Goal: Information Seeking & Learning: Learn about a topic

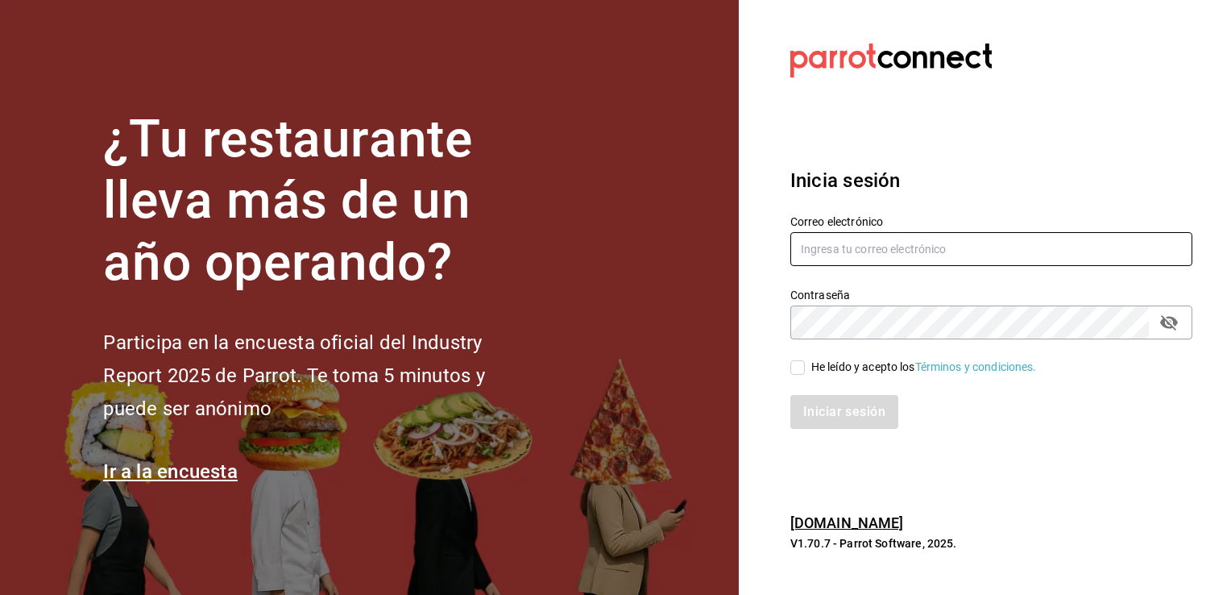
click at [931, 259] on input "text" at bounding box center [992, 249] width 402 height 34
type input "alisarazocamacho@gmail.com"
click at [793, 369] on input "He leído y acepto los Términos y condiciones." at bounding box center [798, 367] width 15 height 15
checkbox input "true"
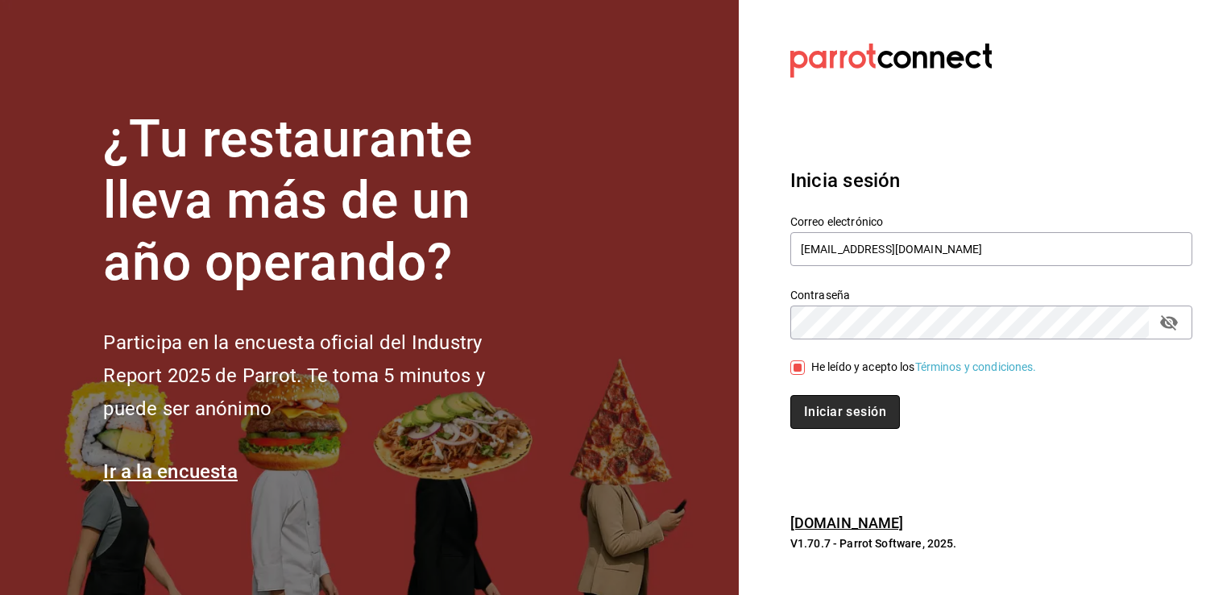
click at [815, 405] on button "Iniciar sesión" at bounding box center [846, 412] width 110 height 34
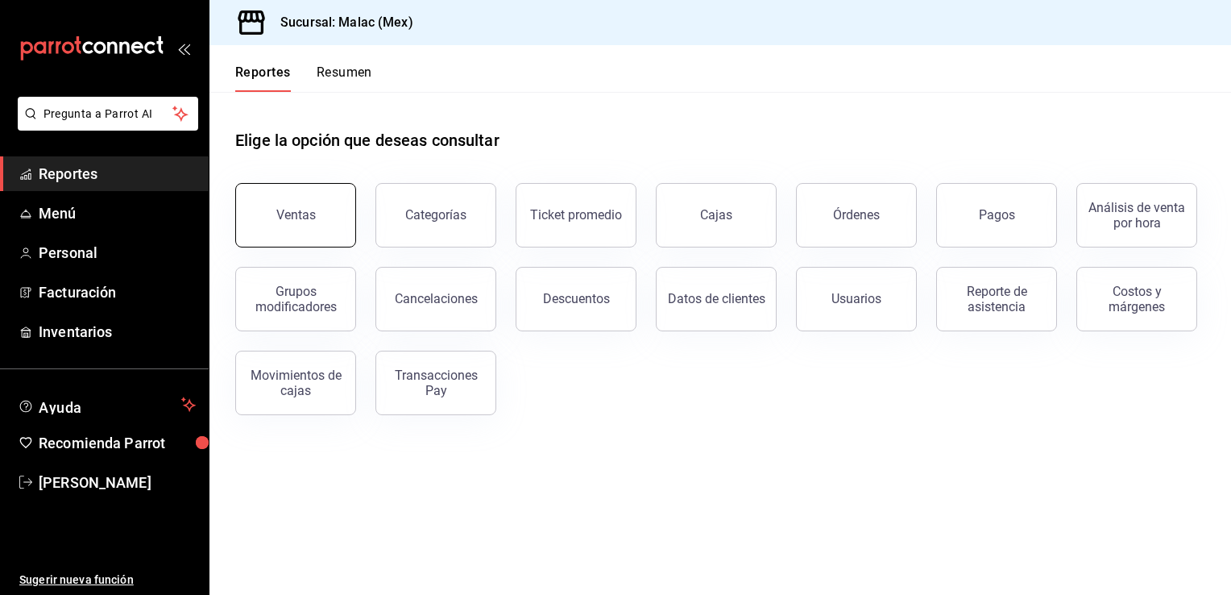
click at [282, 221] on div "Ventas" at bounding box center [295, 214] width 39 height 15
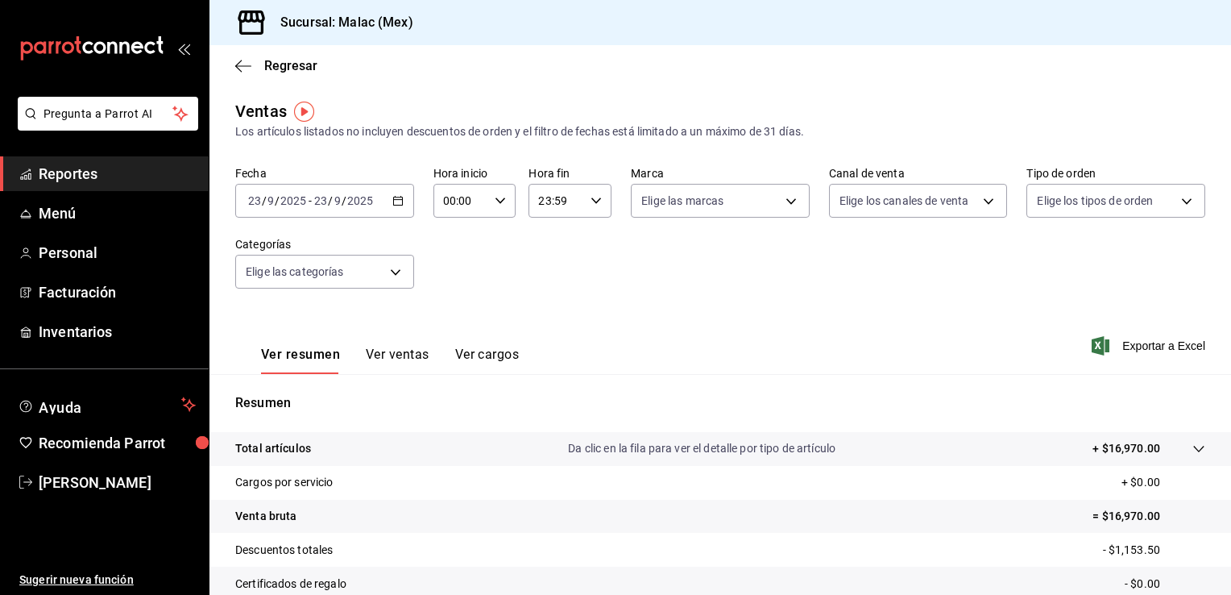
click at [401, 201] on icon "button" at bounding box center [397, 200] width 11 height 11
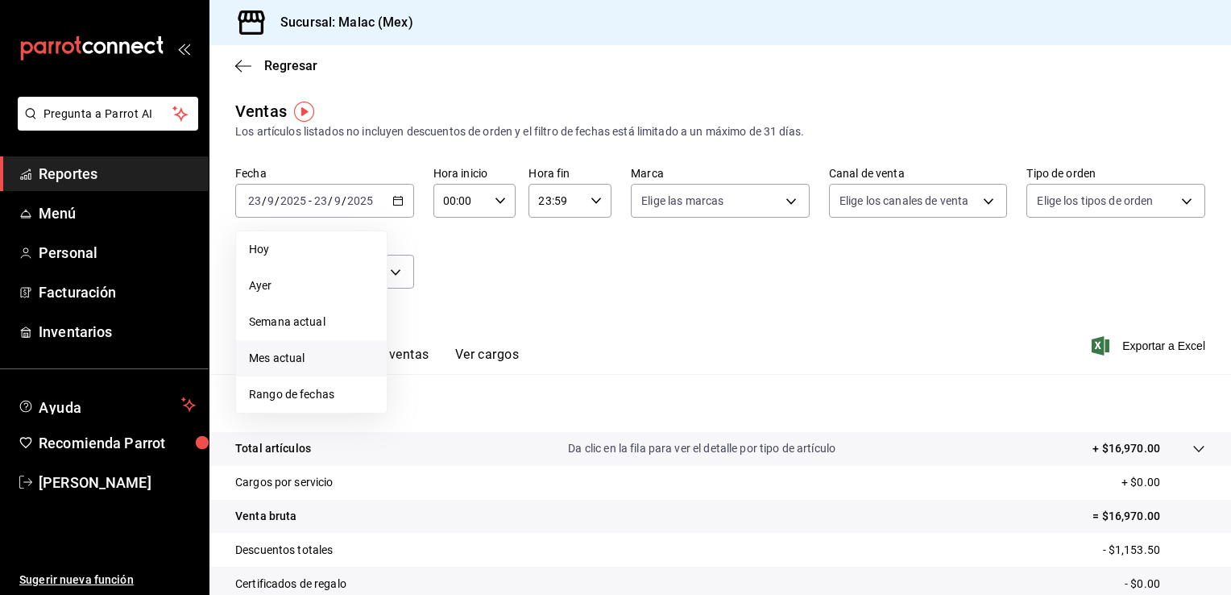
click at [304, 363] on span "Mes actual" at bounding box center [311, 358] width 125 height 17
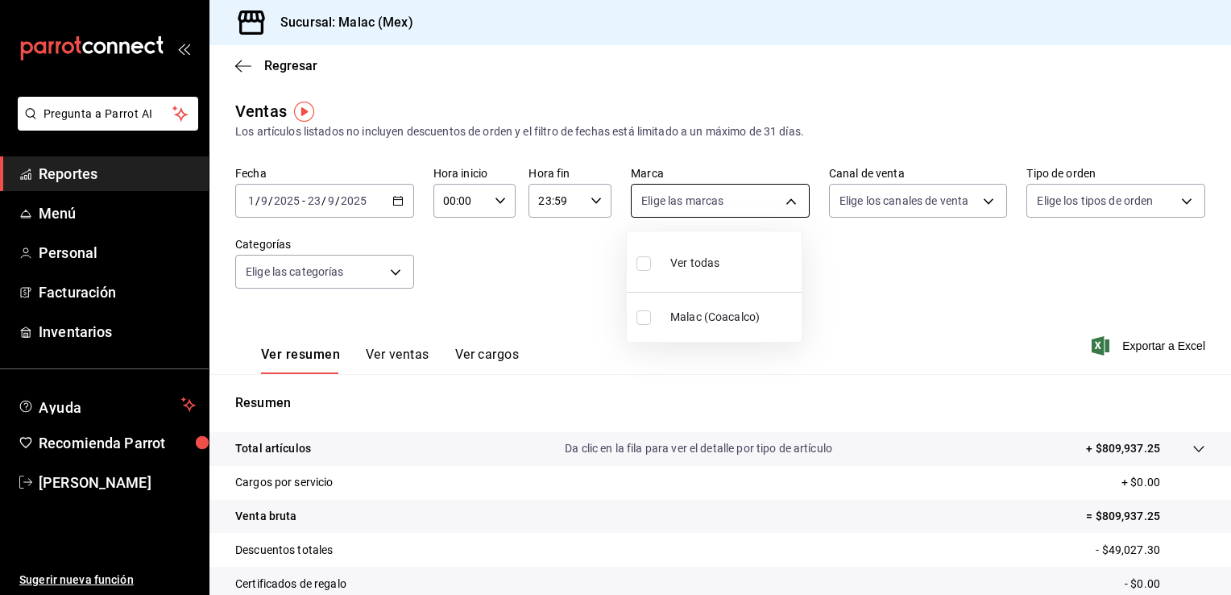
click at [787, 199] on body "Pregunta a Parrot AI Reportes Menú Personal Facturación Inventarios Ayuda Recom…" at bounding box center [615, 297] width 1231 height 595
click at [643, 323] on input "checkbox" at bounding box center [644, 317] width 15 height 15
checkbox input "true"
type input "68cda390-11aa-4088-a87d-1ba274343c49"
checkbox input "true"
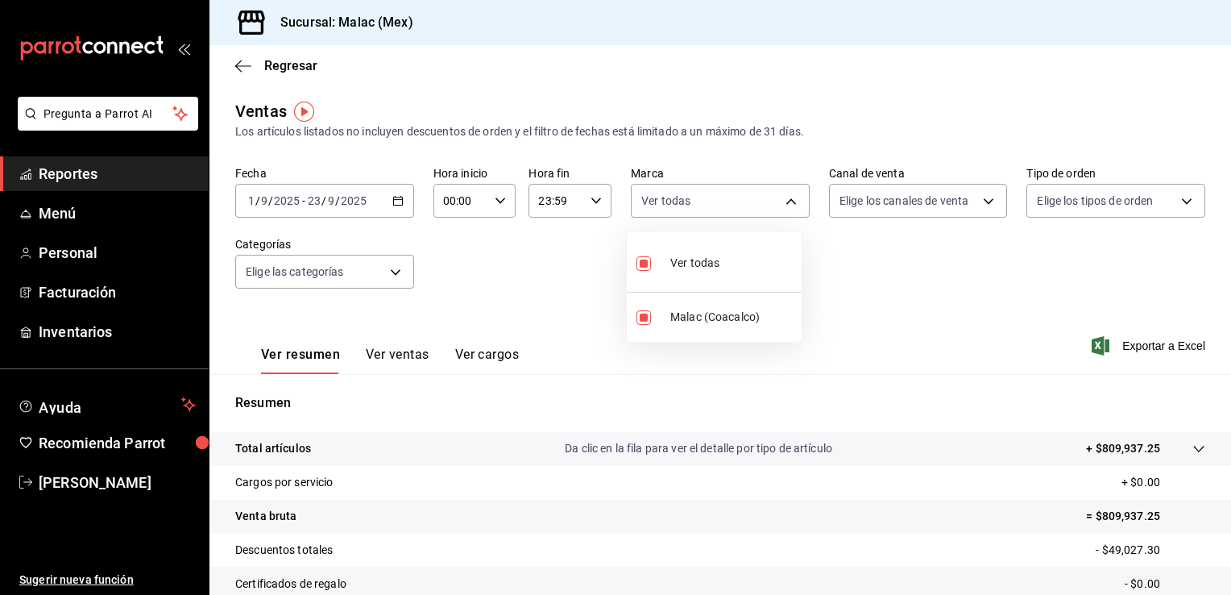
click at [978, 197] on div at bounding box center [615, 297] width 1231 height 595
click at [982, 204] on body "Pregunta a Parrot AI Reportes Menú Personal Facturación Inventarios Ayuda Recom…" at bounding box center [615, 297] width 1231 height 595
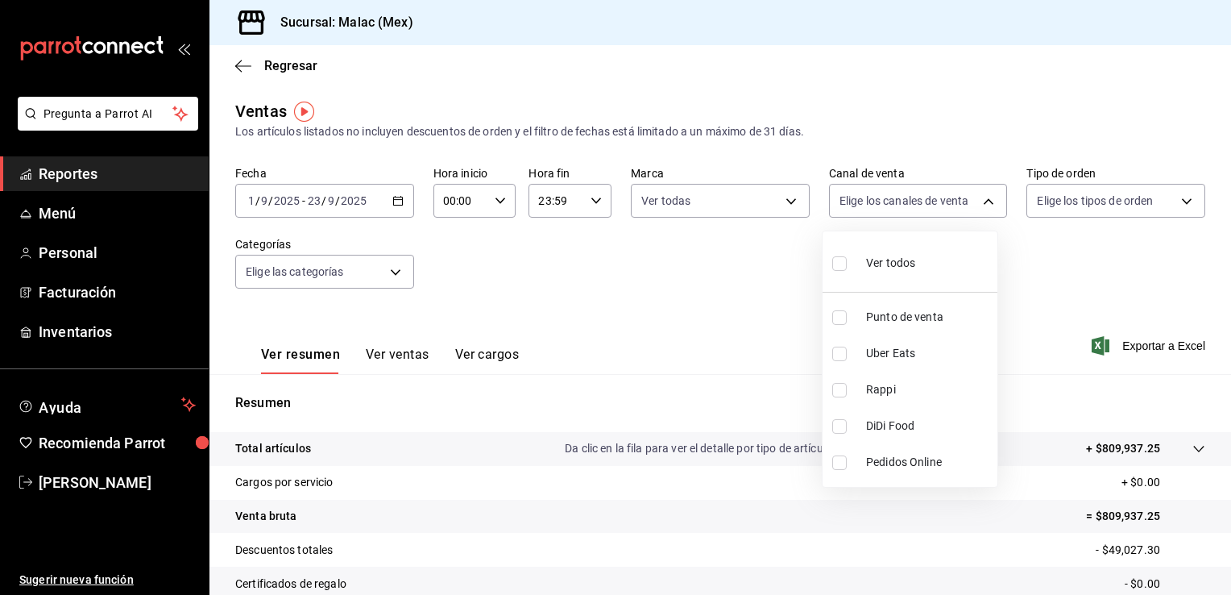
click at [932, 326] on li "Punto de venta" at bounding box center [910, 317] width 175 height 36
type input "PARROT"
checkbox input "true"
click at [1179, 201] on div at bounding box center [615, 297] width 1231 height 595
click at [1179, 201] on body "Pregunta a Parrot AI Reportes Menú Personal Facturación Inventarios Ayuda Recom…" at bounding box center [615, 297] width 1231 height 595
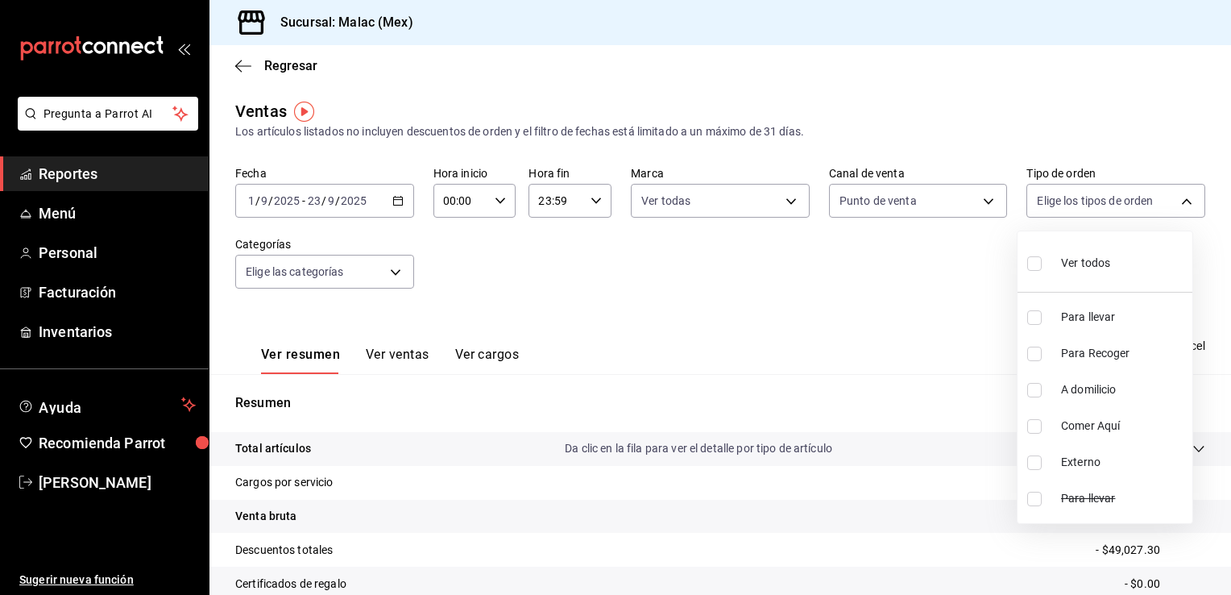
click at [1179, 201] on div at bounding box center [615, 297] width 1231 height 595
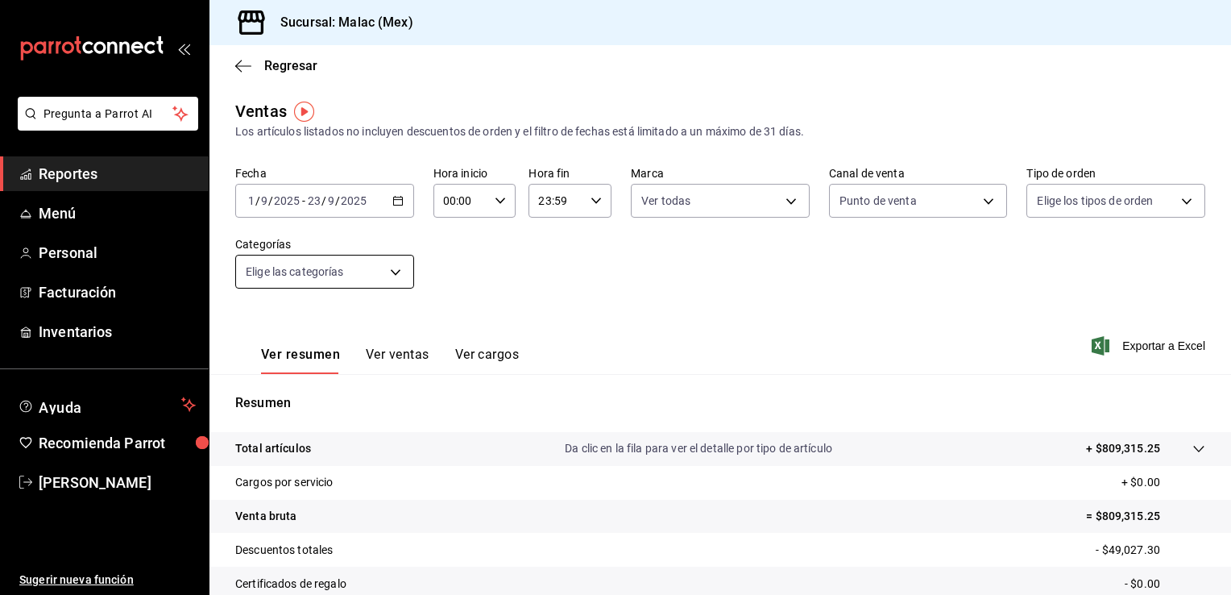
click at [393, 265] on body "Pregunta a Parrot AI Reportes Menú Personal Facturación Inventarios Ayuda Recom…" at bounding box center [615, 297] width 1231 height 595
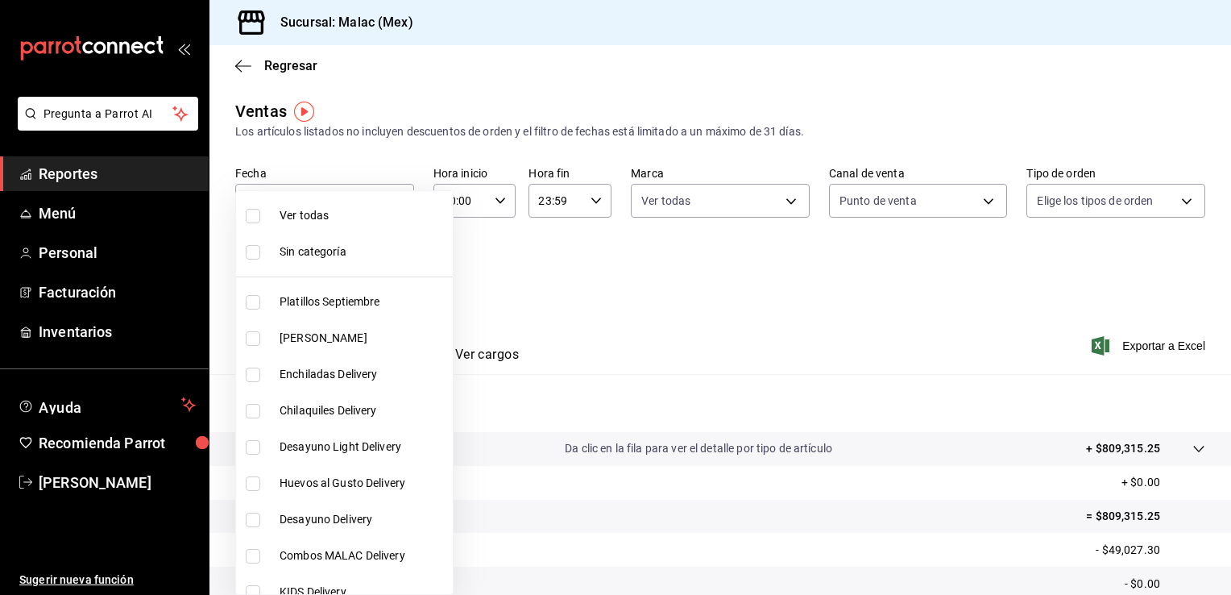
click at [71, 221] on div at bounding box center [615, 297] width 1231 height 595
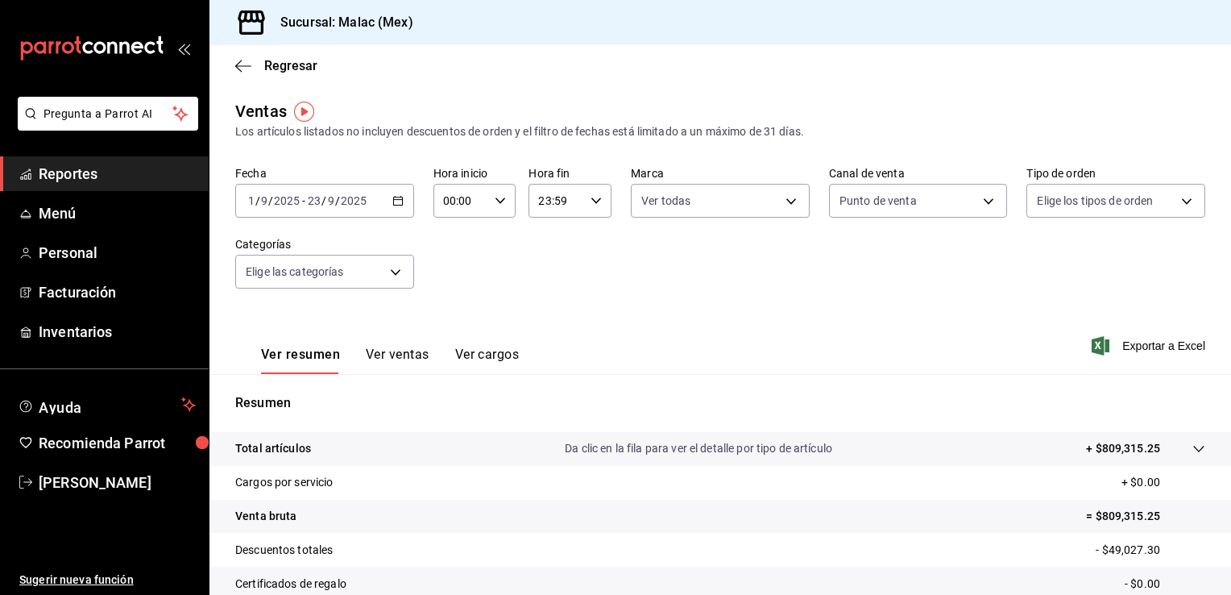
click at [77, 174] on span "Reportes" at bounding box center [117, 174] width 157 height 22
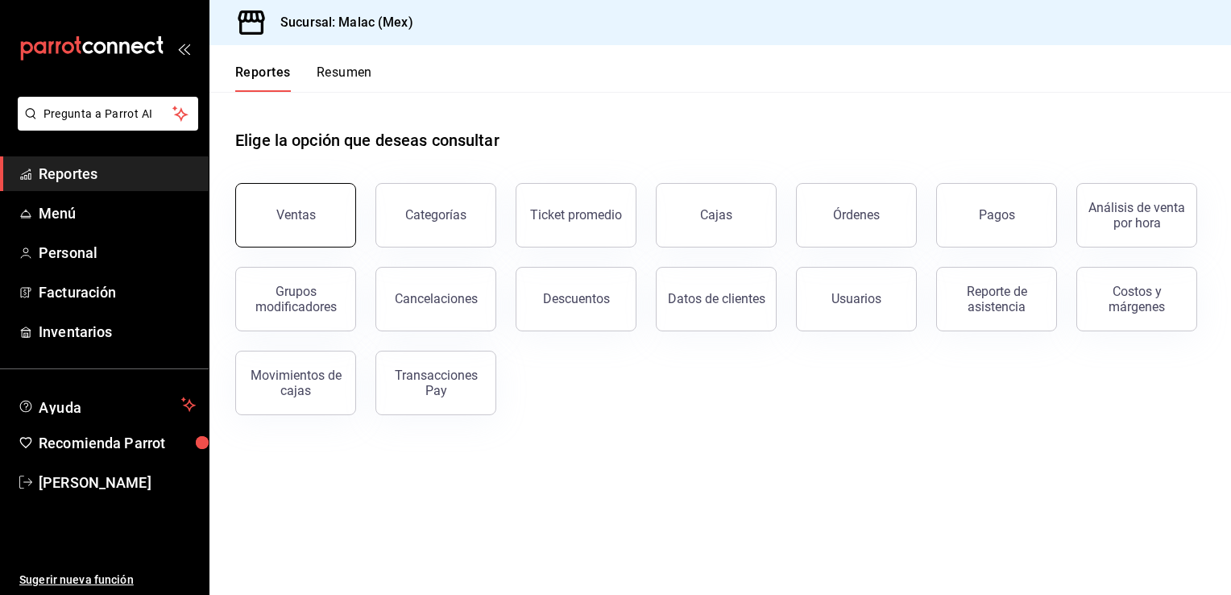
click at [315, 205] on button "Ventas" at bounding box center [295, 215] width 121 height 64
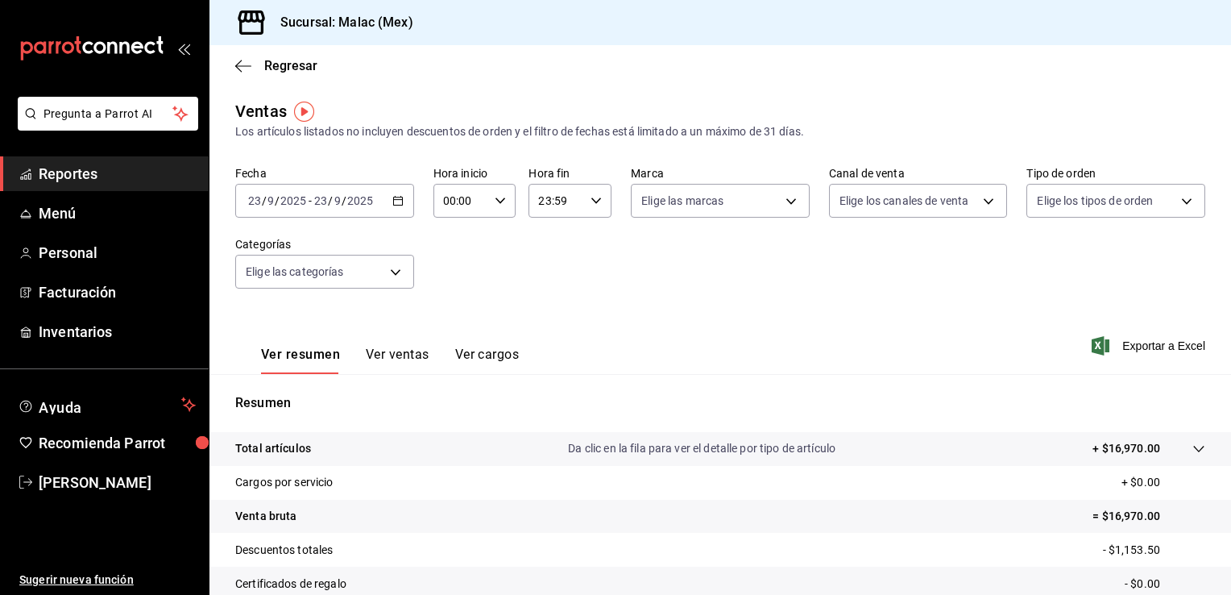
click at [401, 205] on div "[DATE] [DATE] - [DATE] [DATE]" at bounding box center [324, 201] width 179 height 34
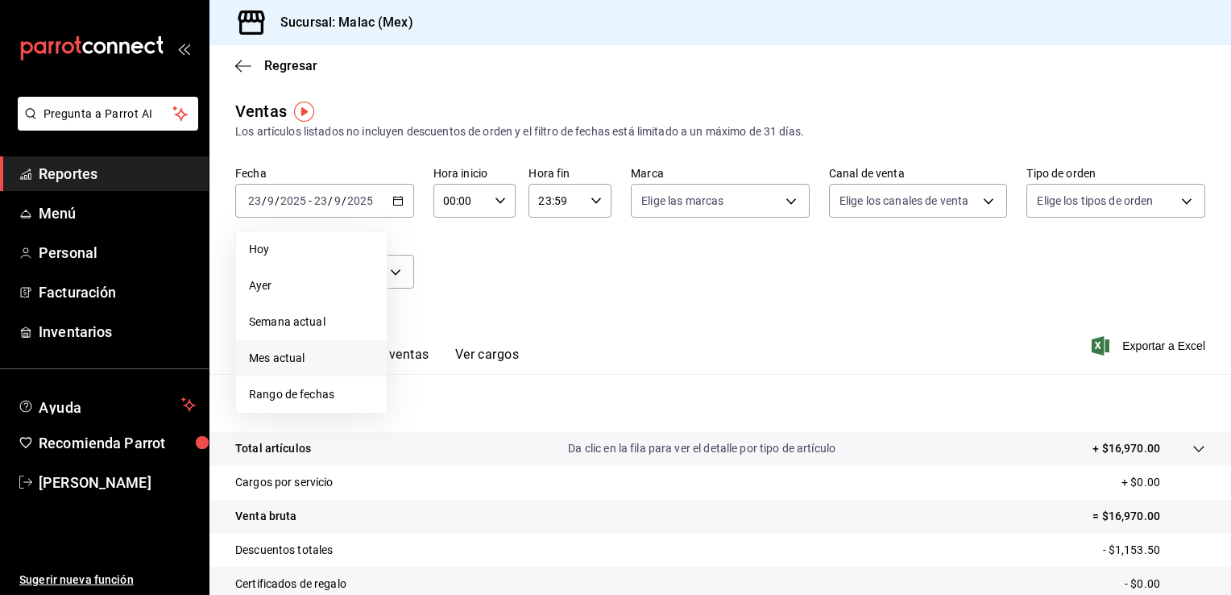
click at [308, 358] on span "Mes actual" at bounding box center [311, 358] width 125 height 17
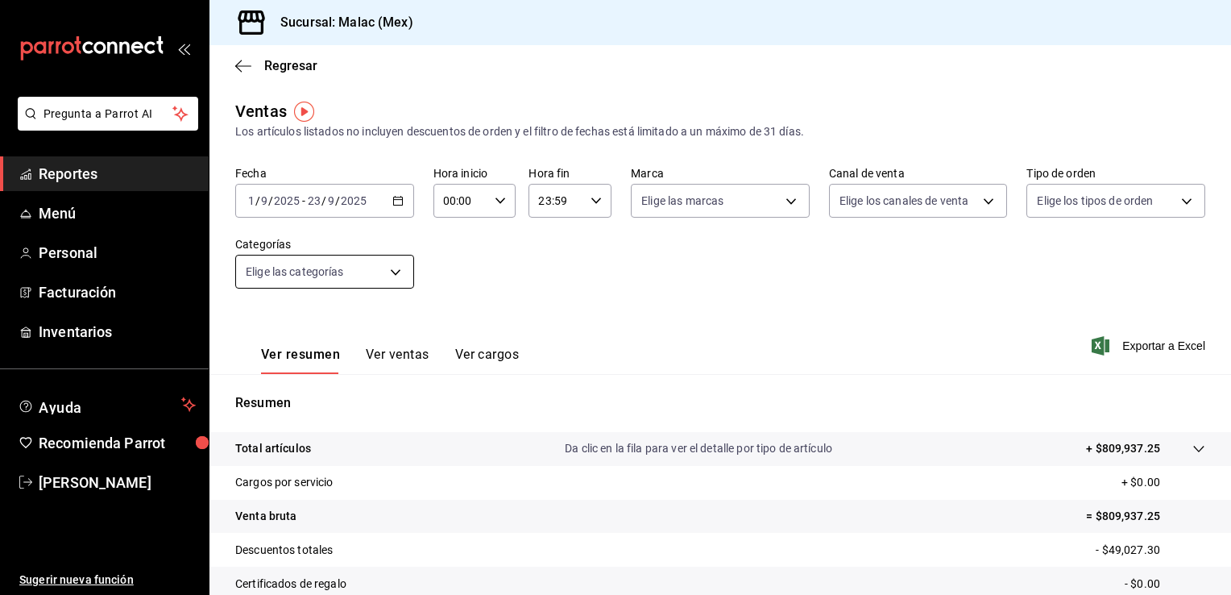
click at [400, 268] on body "Pregunta a Parrot AI Reportes Menú Personal Facturación Inventarios Ayuda Recom…" at bounding box center [615, 297] width 1231 height 595
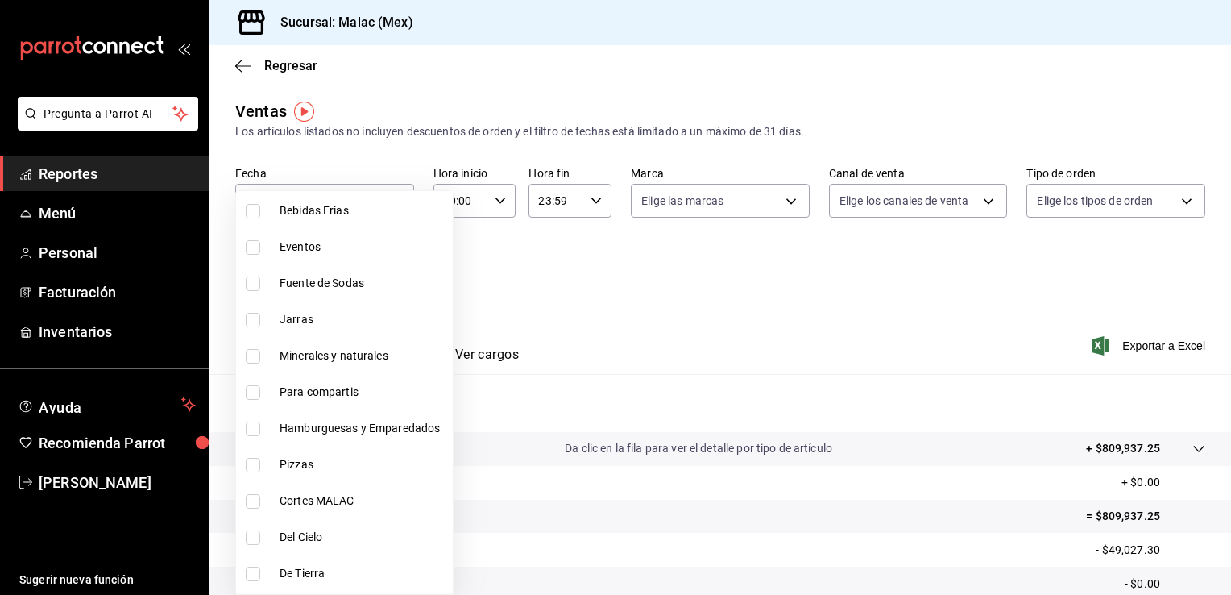
scroll to position [1366, 0]
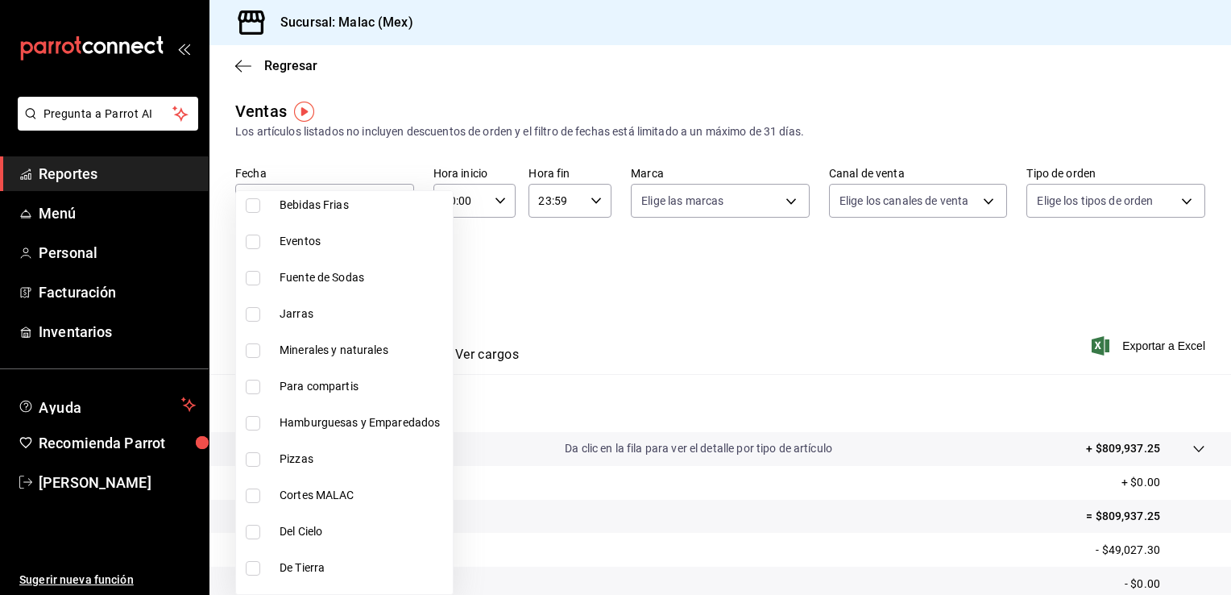
drag, startPoint x: 465, startPoint y: 411, endPoint x: 467, endPoint y: 434, distance: 23.4
click at [467, 434] on div "Ver todas Sin categoría Platillos Septiembre Promo Desayunos Enchiladas Deliver…" at bounding box center [615, 297] width 1231 height 595
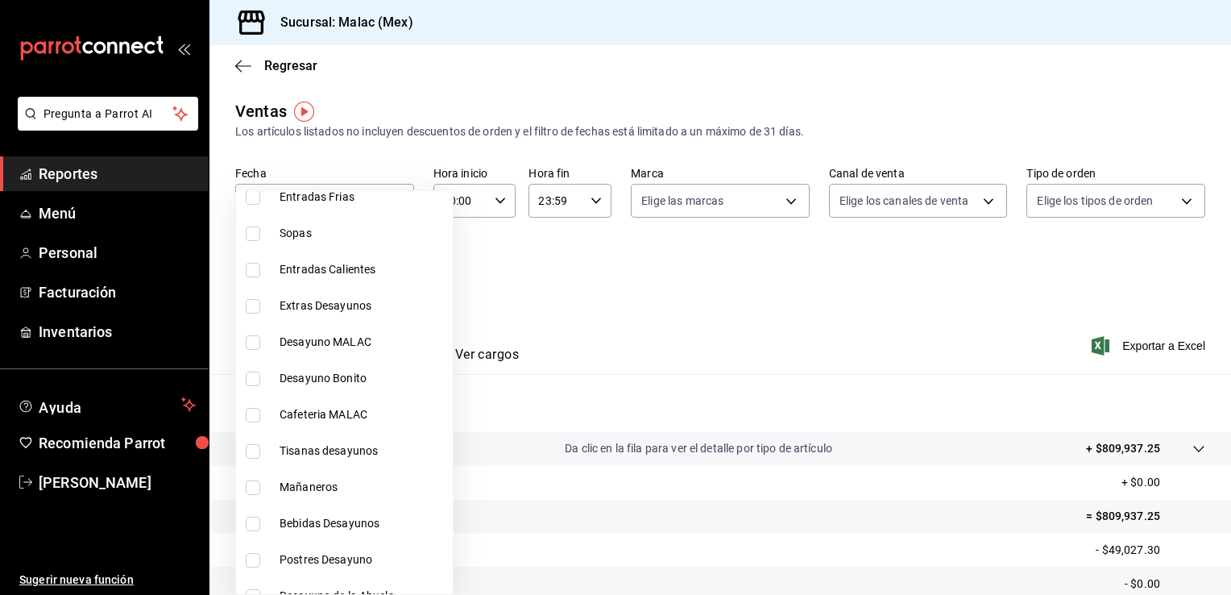
scroll to position [1876, 0]
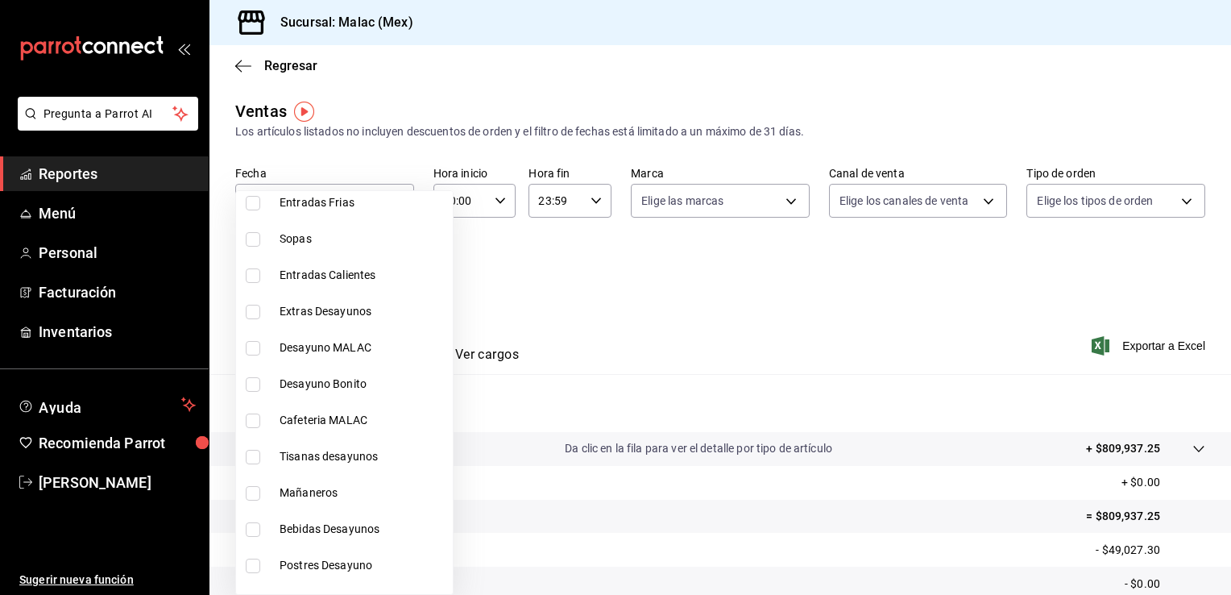
click at [467, 461] on div at bounding box center [615, 297] width 1231 height 595
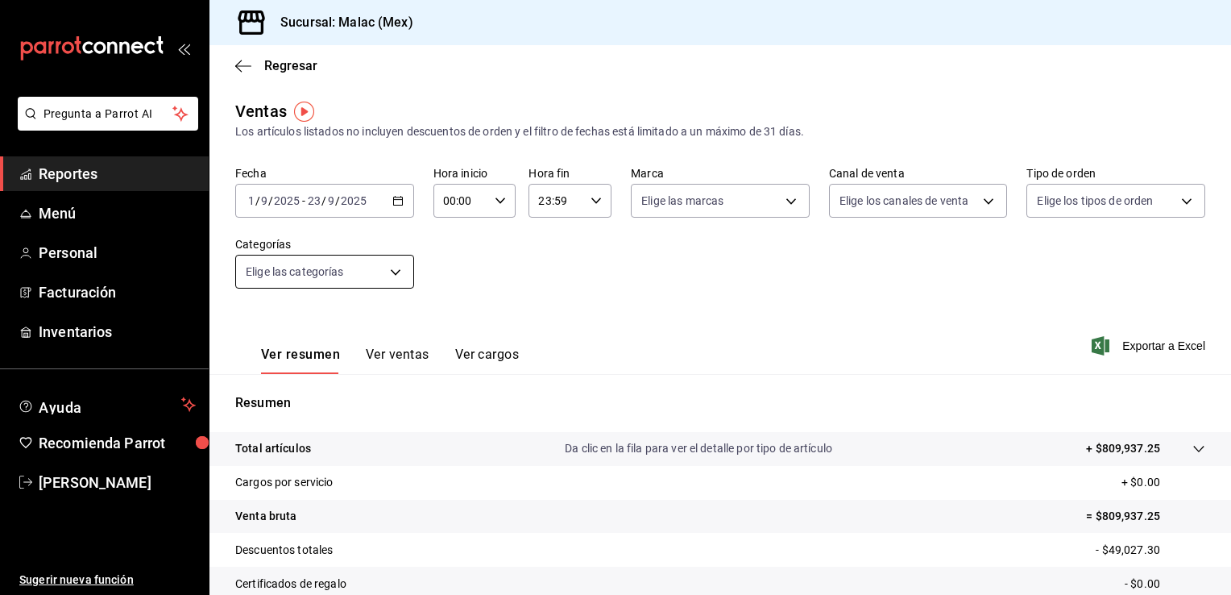
click at [406, 267] on body "Pregunta a Parrot AI Reportes Menú Personal Facturación Inventarios Ayuda Recom…" at bounding box center [615, 297] width 1231 height 595
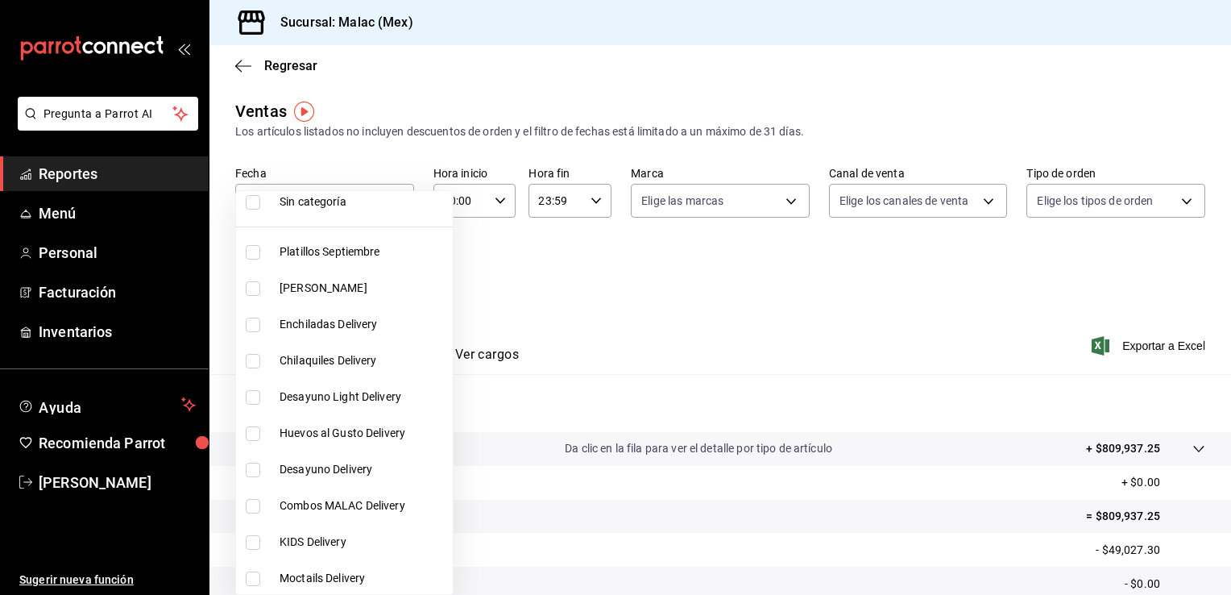
scroll to position [0, 0]
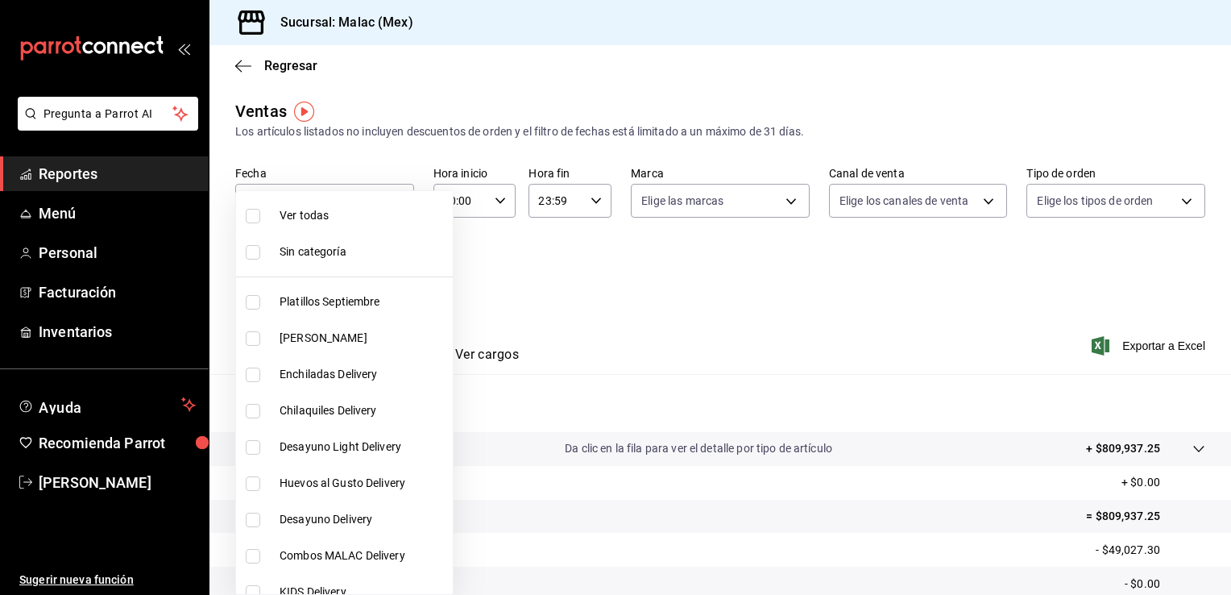
click at [790, 198] on div at bounding box center [615, 297] width 1231 height 595
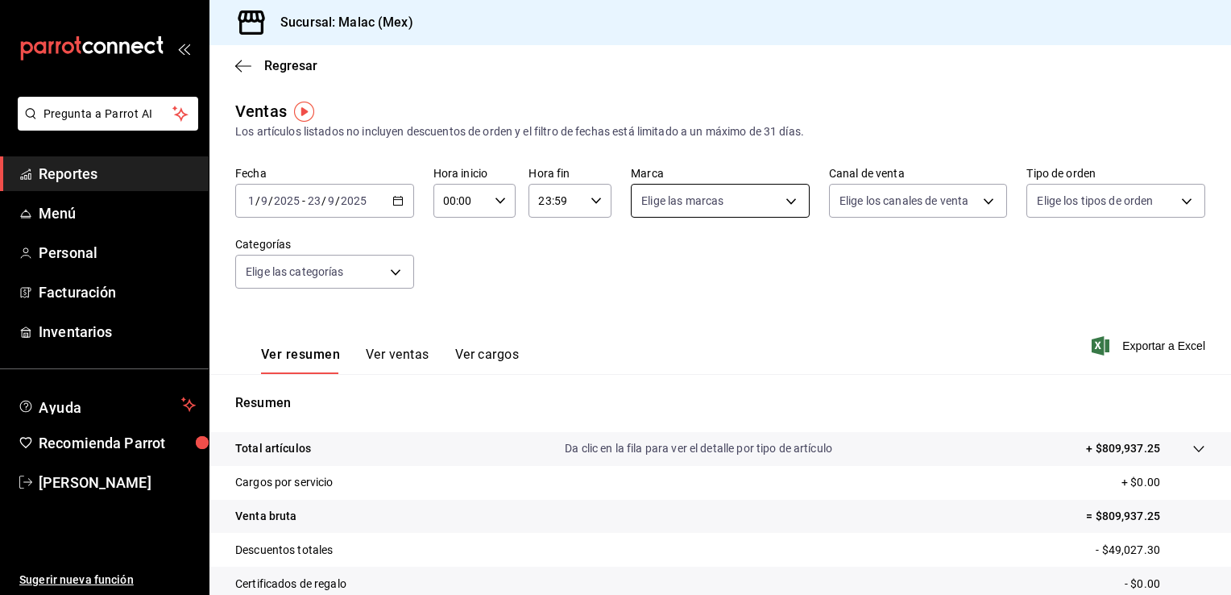
click at [789, 200] on body "Pregunta a Parrot AI Reportes Menú Personal Facturación Inventarios Ayuda Recom…" at bounding box center [615, 297] width 1231 height 595
click at [646, 263] on input "checkbox" at bounding box center [644, 263] width 15 height 15
checkbox input "true"
type input "68cda390-11aa-4088-a87d-1ba274343c49"
checkbox input "true"
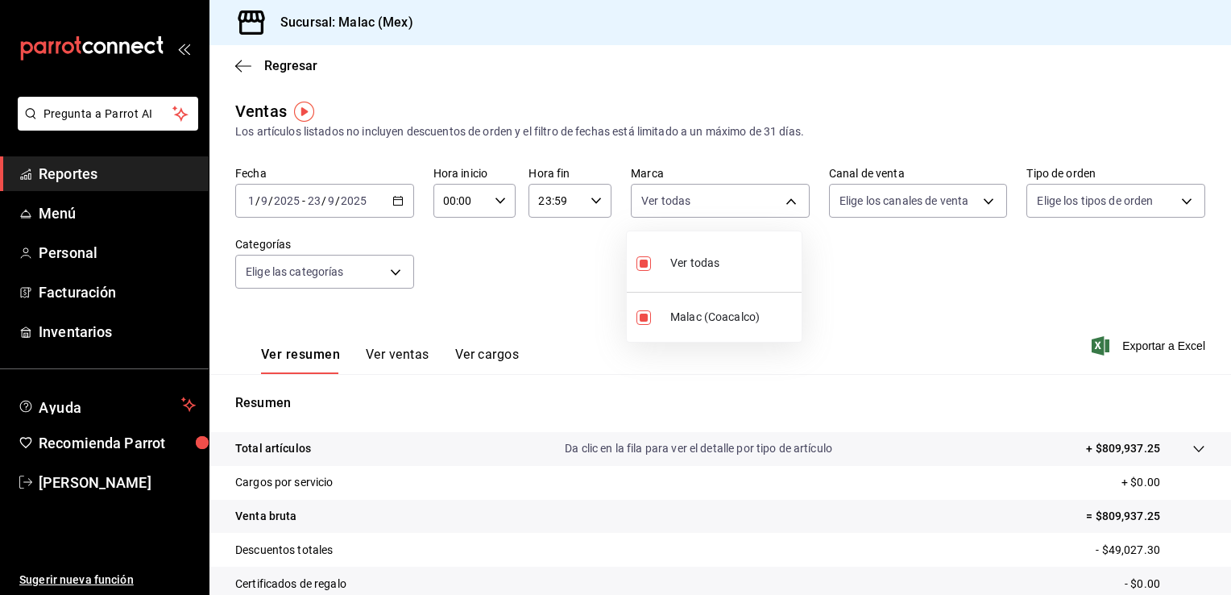
click at [985, 201] on div at bounding box center [615, 297] width 1231 height 595
click at [985, 201] on body "Pregunta a Parrot AI Reportes Menú Personal Facturación Inventarios Ayuda Recom…" at bounding box center [615, 297] width 1231 height 595
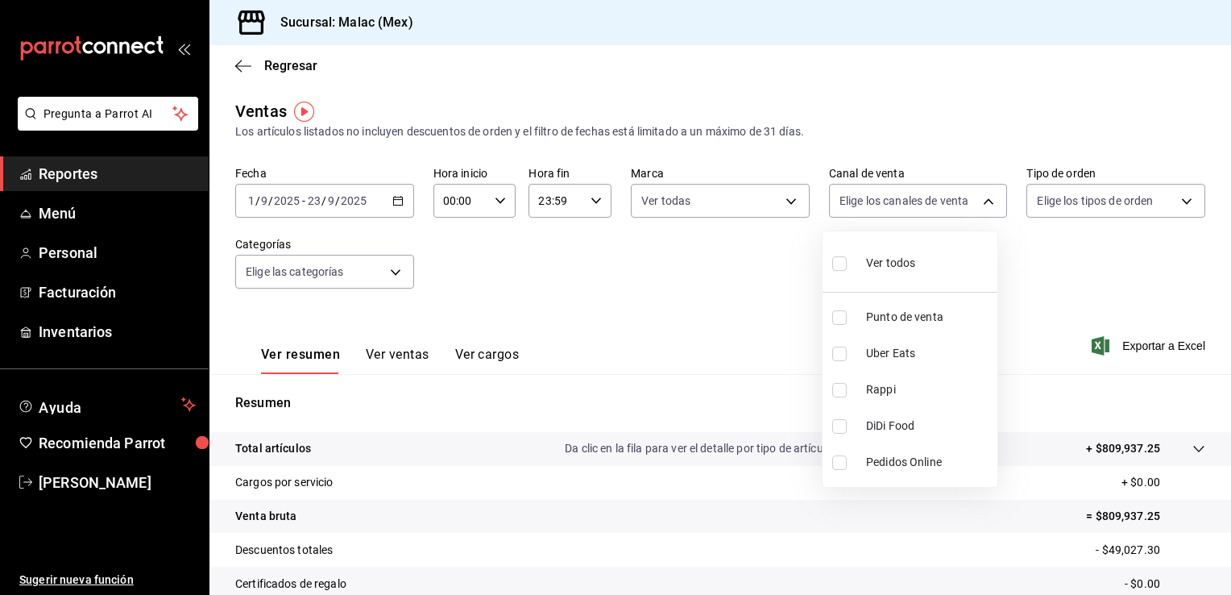
click at [985, 201] on div at bounding box center [615, 297] width 1231 height 595
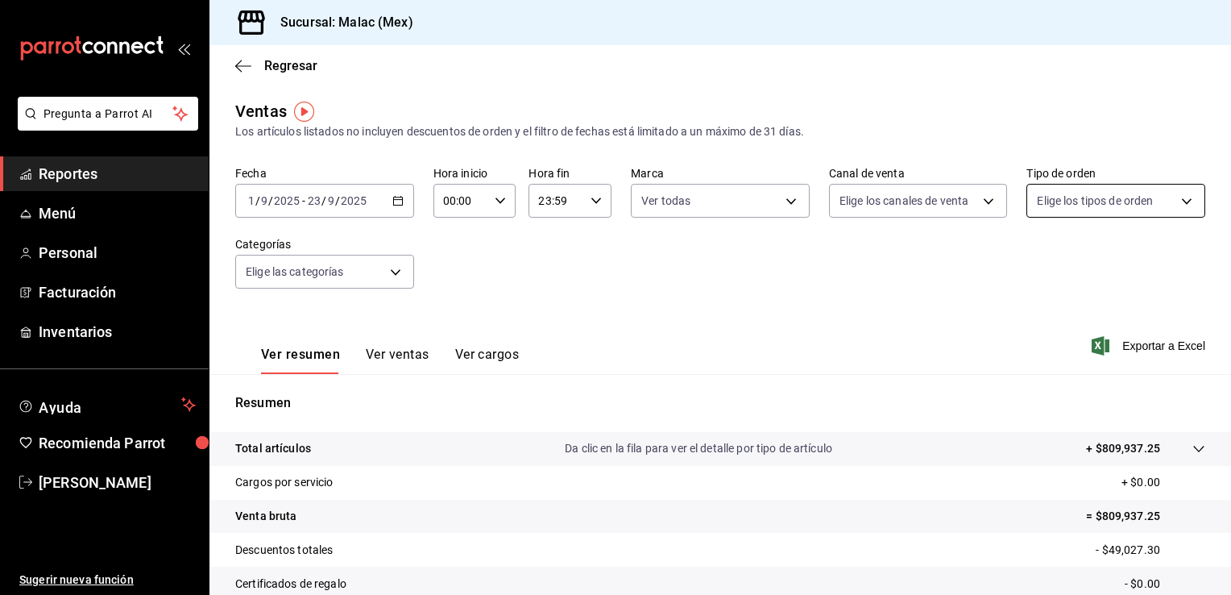
click at [1174, 201] on body "Pregunta a Parrot AI Reportes Menú Personal Facturación Inventarios Ayuda Recom…" at bounding box center [615, 297] width 1231 height 595
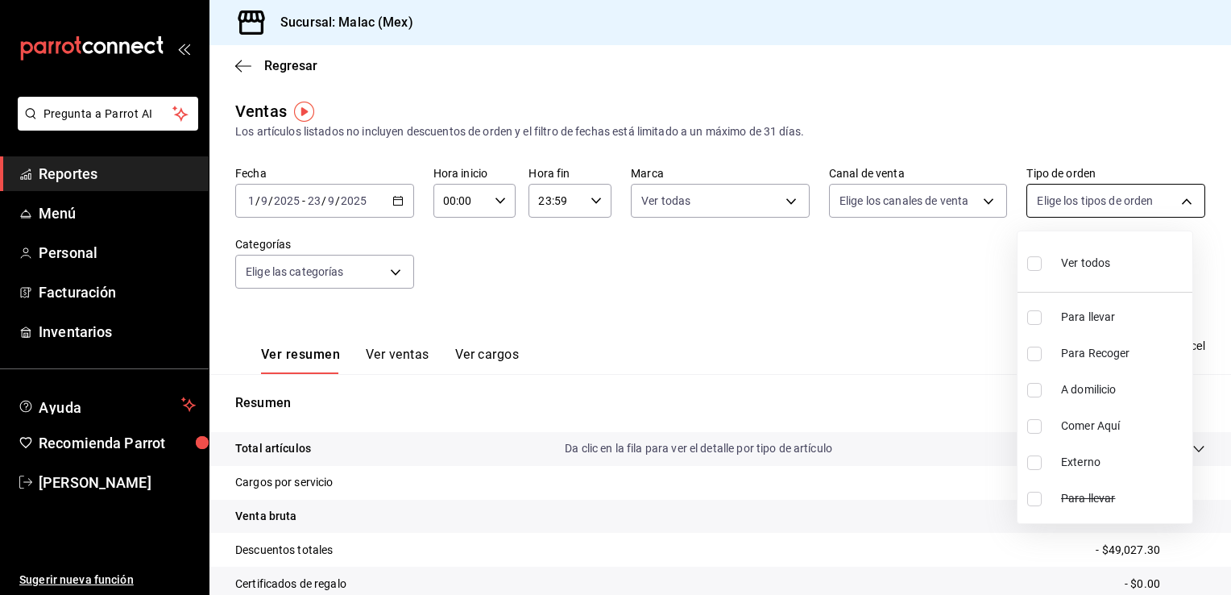
click at [1174, 201] on div at bounding box center [615, 297] width 1231 height 595
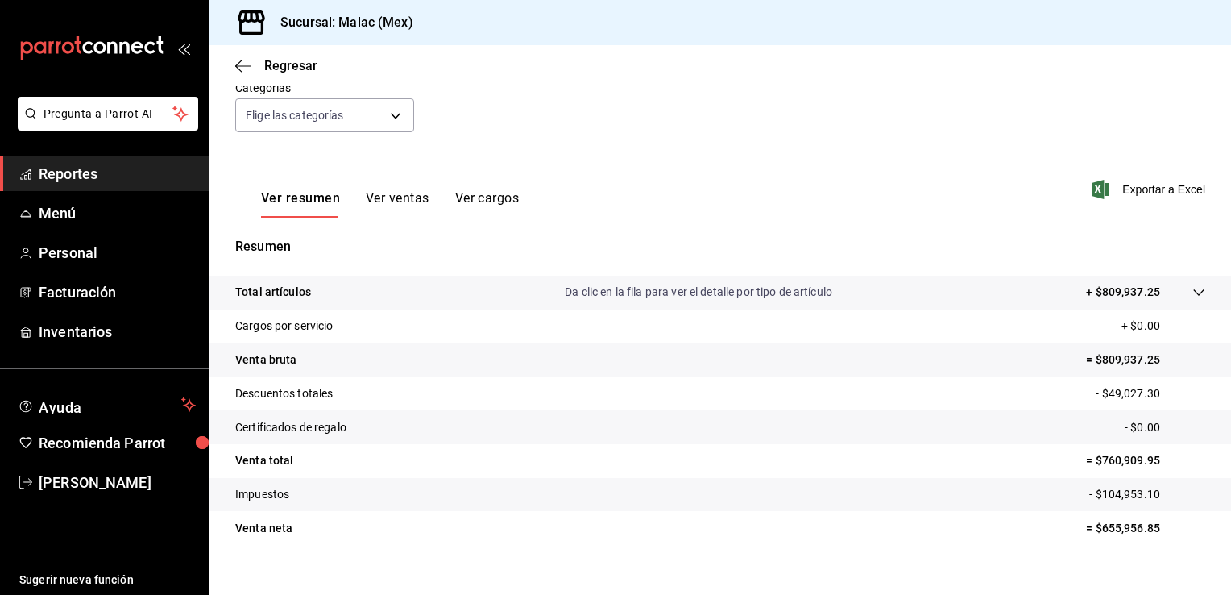
scroll to position [152, 0]
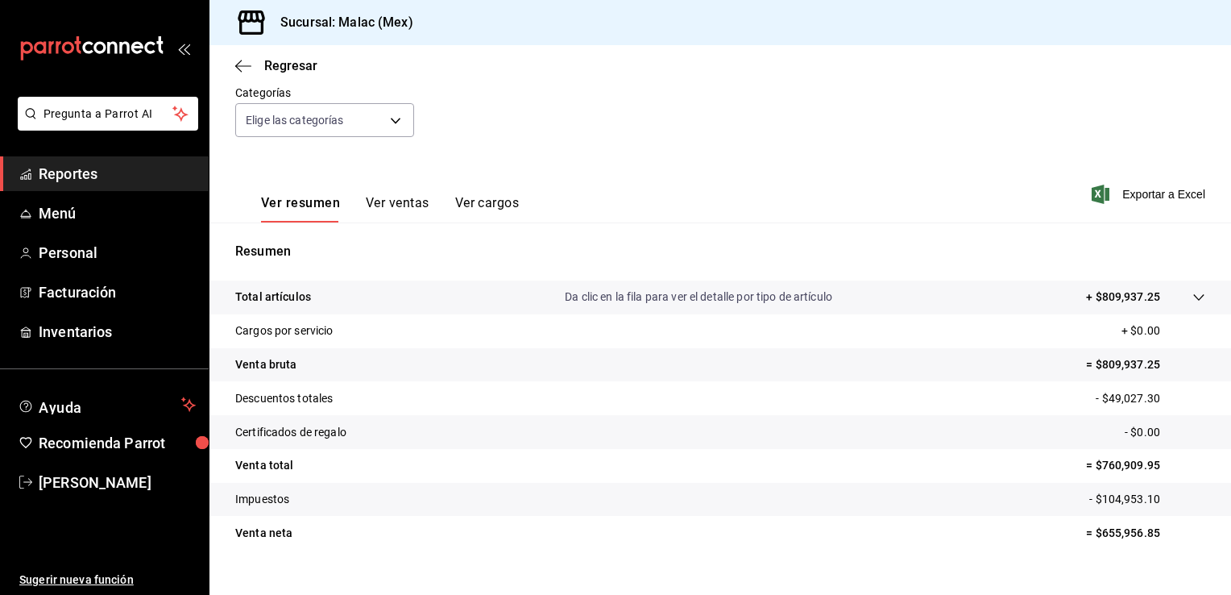
click at [93, 191] on ul "Reportes Menú Personal Facturación Inventarios" at bounding box center [104, 252] width 209 height 193
click at [84, 218] on span "Menú" at bounding box center [117, 213] width 157 height 22
